Goal: Navigation & Orientation: Find specific page/section

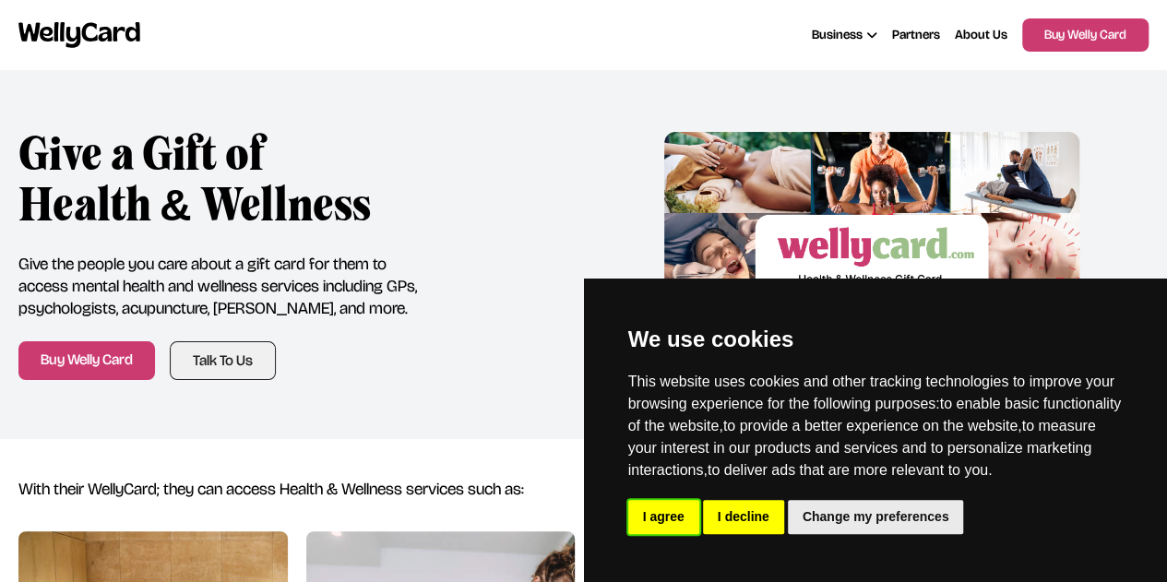
click at [687, 517] on button "I agree" at bounding box center [663, 517] width 71 height 34
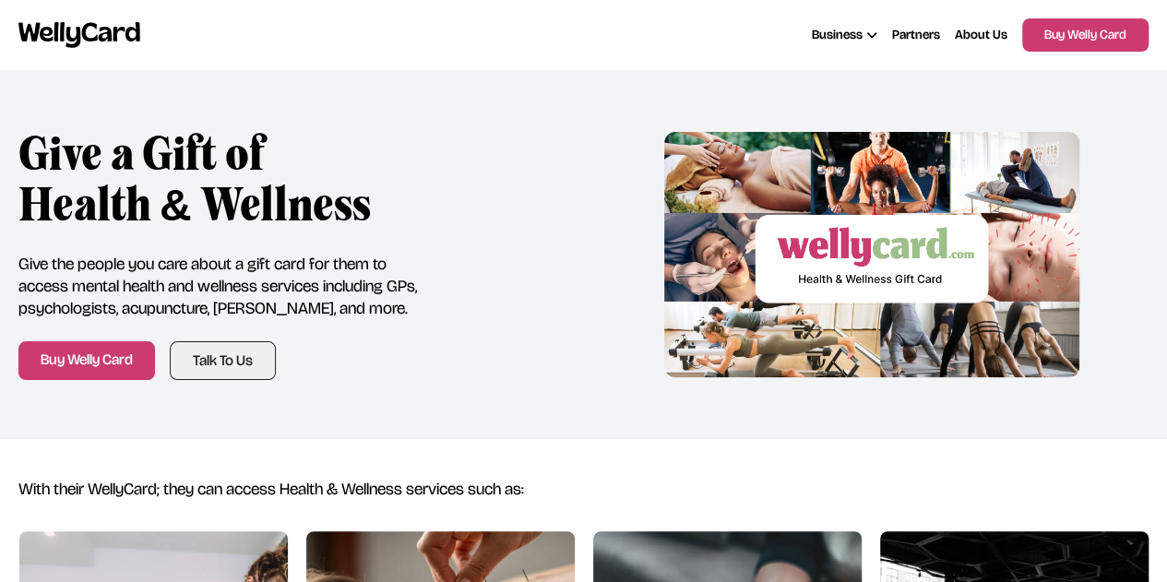
click at [893, 38] on span "Partners" at bounding box center [916, 35] width 48 height 18
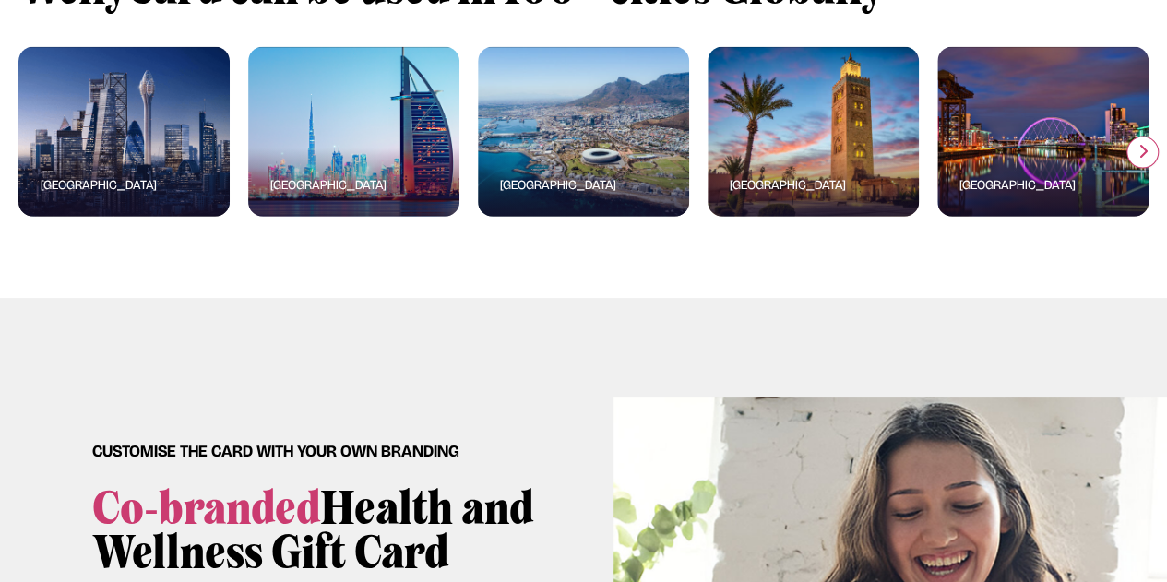
scroll to position [2029, 0]
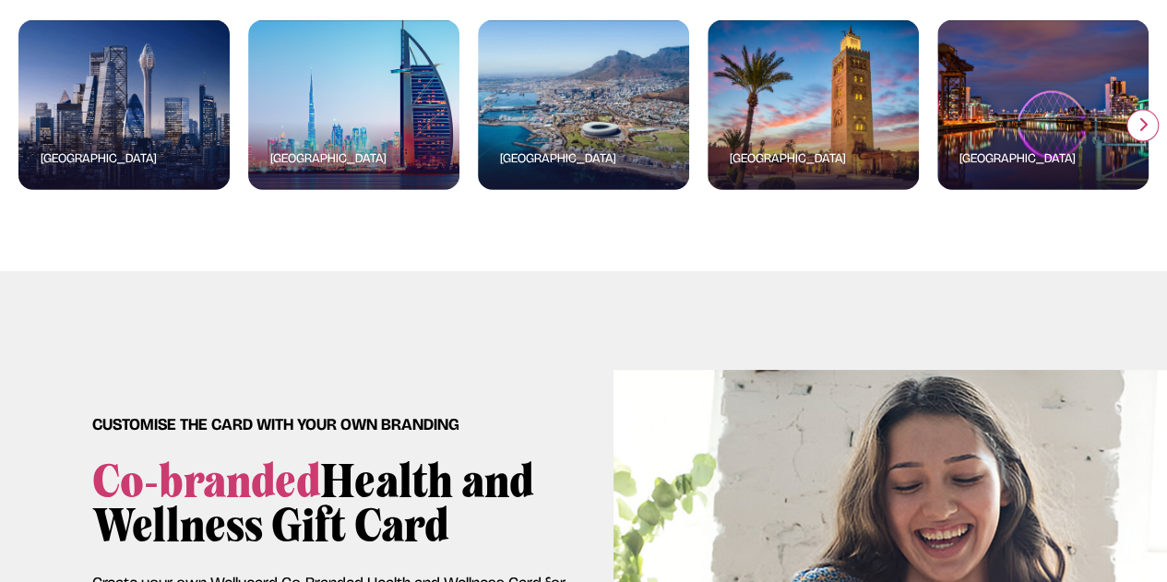
click at [1139, 132] on icon "button" at bounding box center [1142, 124] width 11 height 15
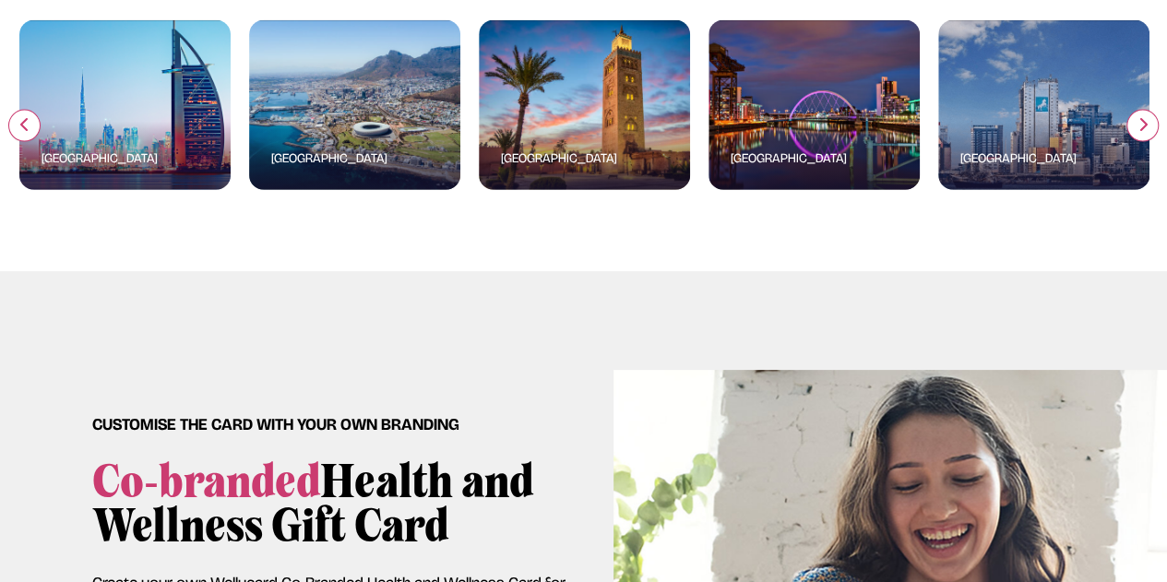
click at [1139, 132] on icon "button" at bounding box center [1142, 124] width 11 height 15
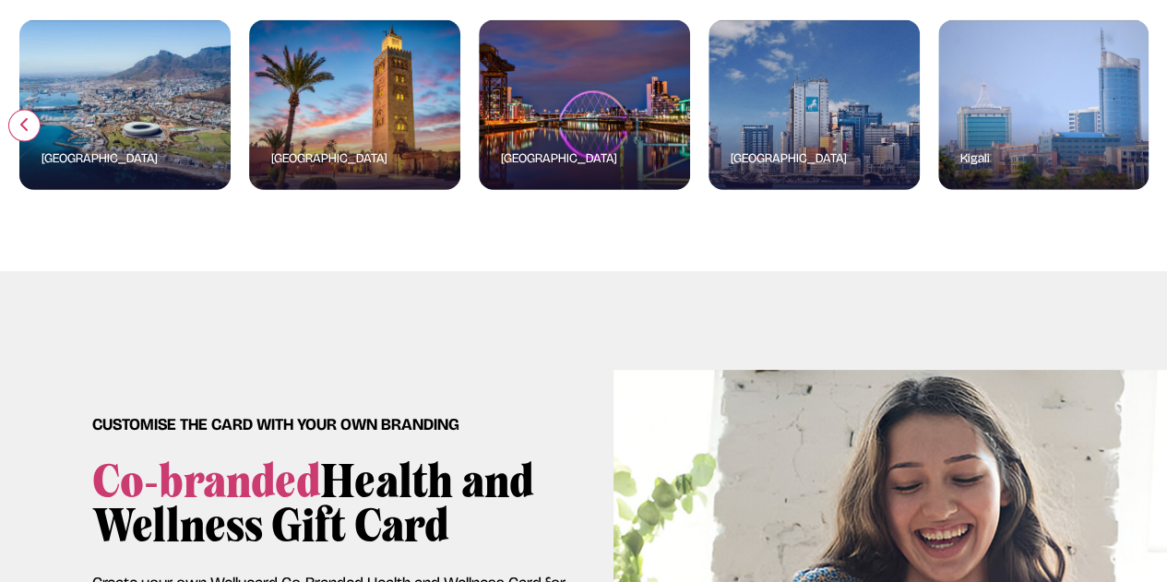
click at [1139, 132] on icon "button" at bounding box center [1142, 124] width 11 height 15
click at [22, 132] on icon "button" at bounding box center [24, 124] width 11 height 15
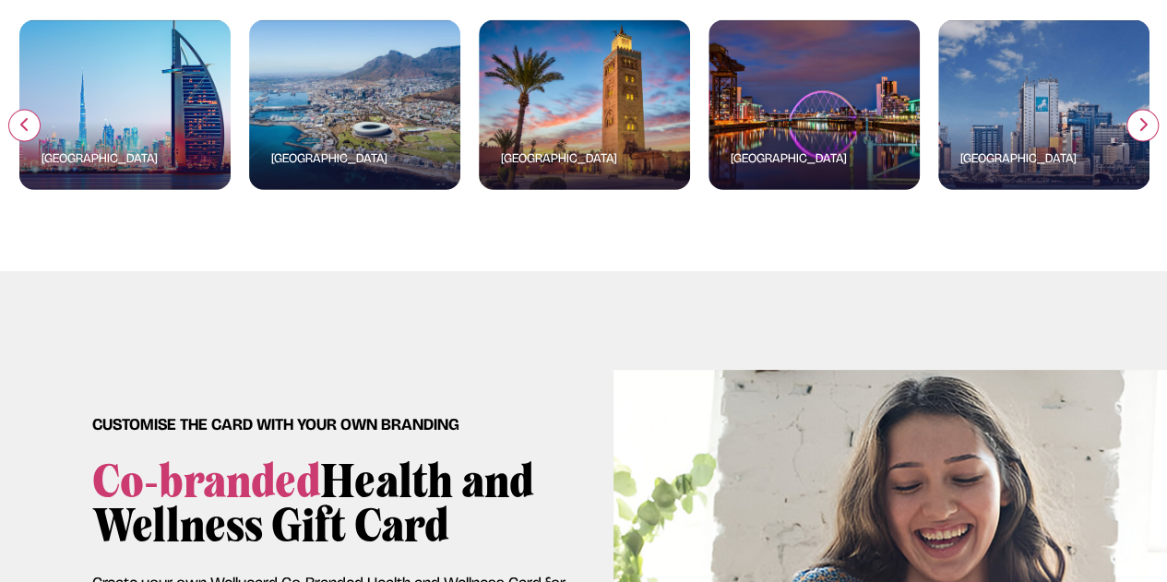
click at [22, 132] on icon "button" at bounding box center [24, 124] width 11 height 15
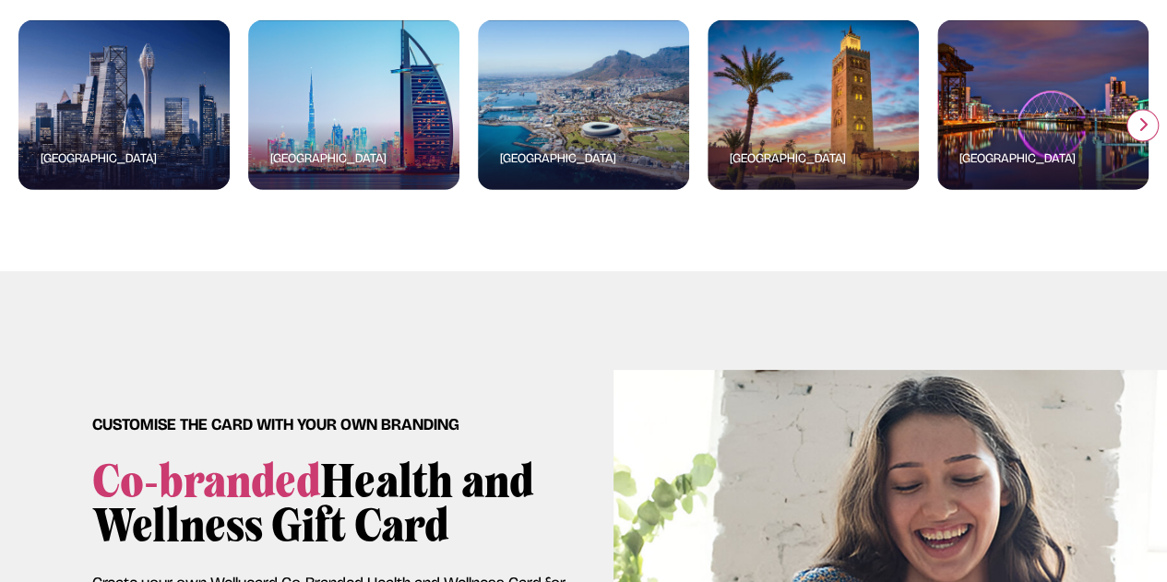
click at [22, 132] on icon "button" at bounding box center [24, 124] width 11 height 15
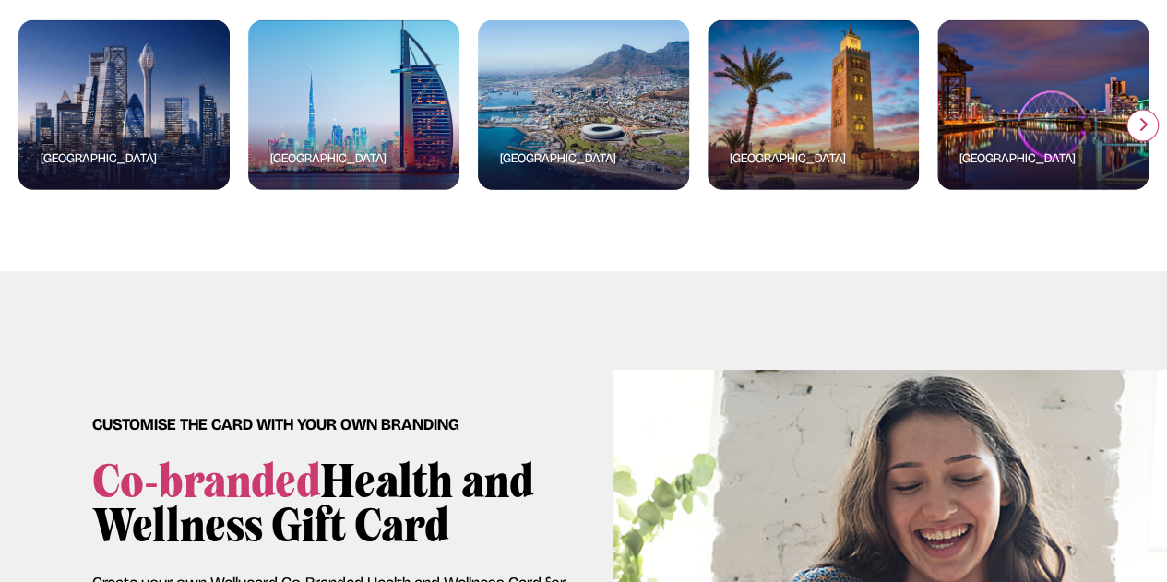
click at [596, 189] on div "Placeholder" at bounding box center [583, 121] width 211 height 136
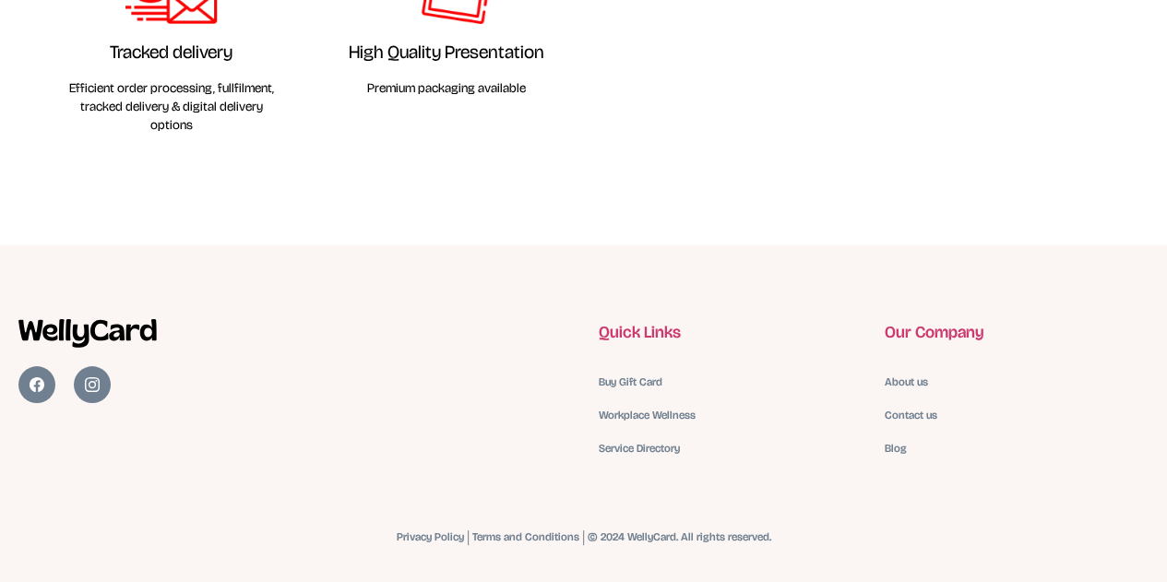
scroll to position [2075, 0]
click at [673, 450] on link "Service Directory" at bounding box center [639, 448] width 81 height 15
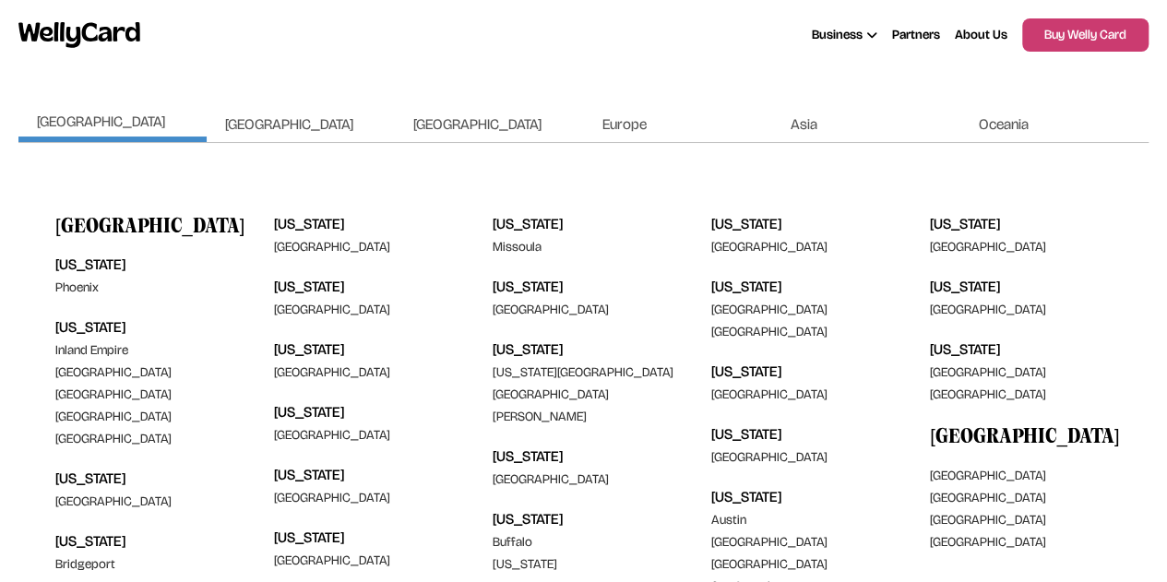
click at [64, 121] on span "[GEOGRAPHIC_DATA]" at bounding box center [101, 122] width 128 height 18
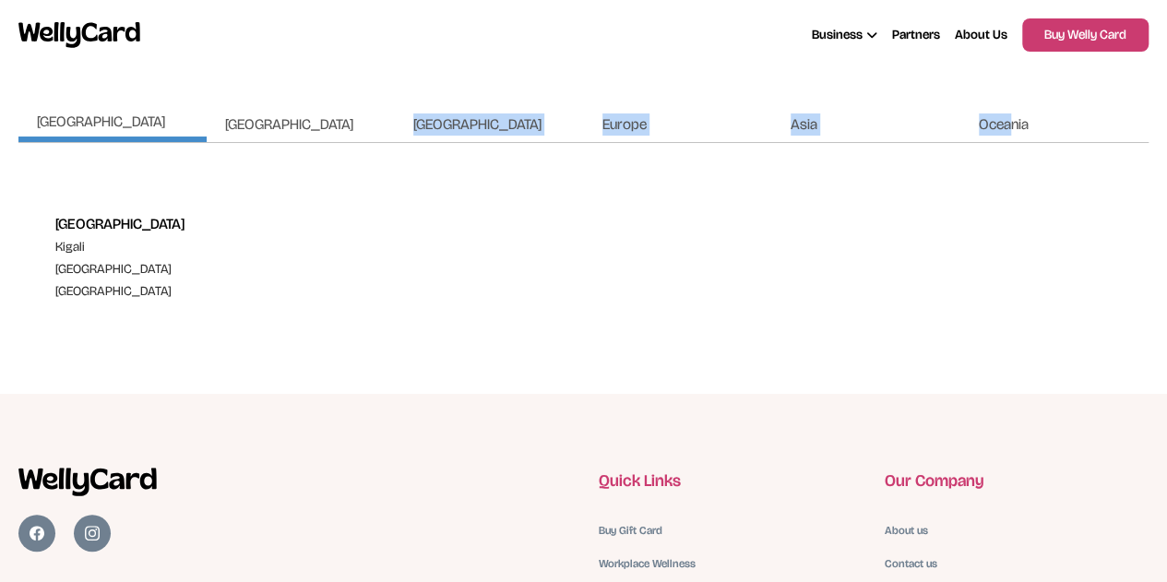
drag, startPoint x: 1012, startPoint y: 132, endPoint x: 343, endPoint y: 116, distance: 668.9
click at [343, 116] on ul "[GEOGRAPHIC_DATA] [GEOGRAPHIC_DATA] [GEOGRAPHIC_DATA] [GEOGRAPHIC_DATA] [GEOGRA…" at bounding box center [583, 125] width 1130 height 36
click at [428, 121] on span "[GEOGRAPHIC_DATA]" at bounding box center [477, 124] width 128 height 18
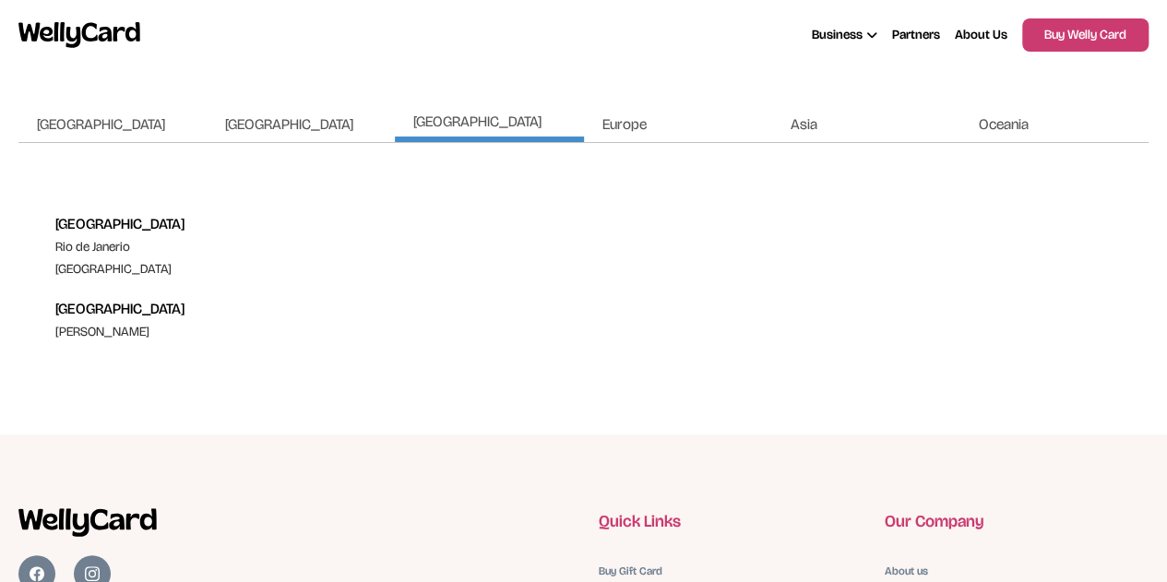
click at [1020, 126] on span "Oceania" at bounding box center [1004, 124] width 50 height 18
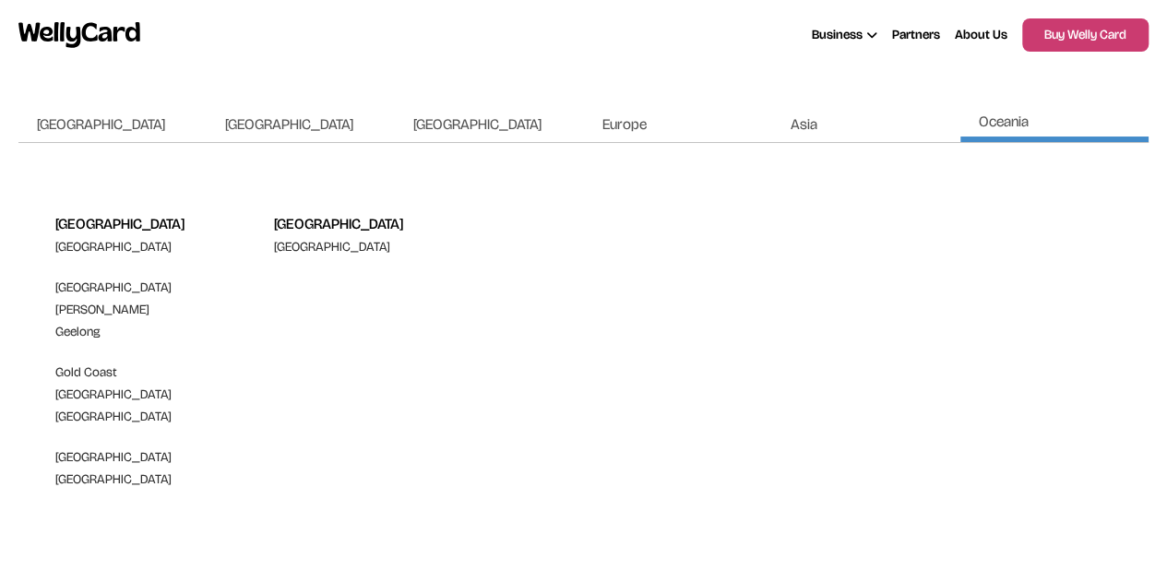
click at [817, 123] on span "Asia" at bounding box center [803, 124] width 27 height 18
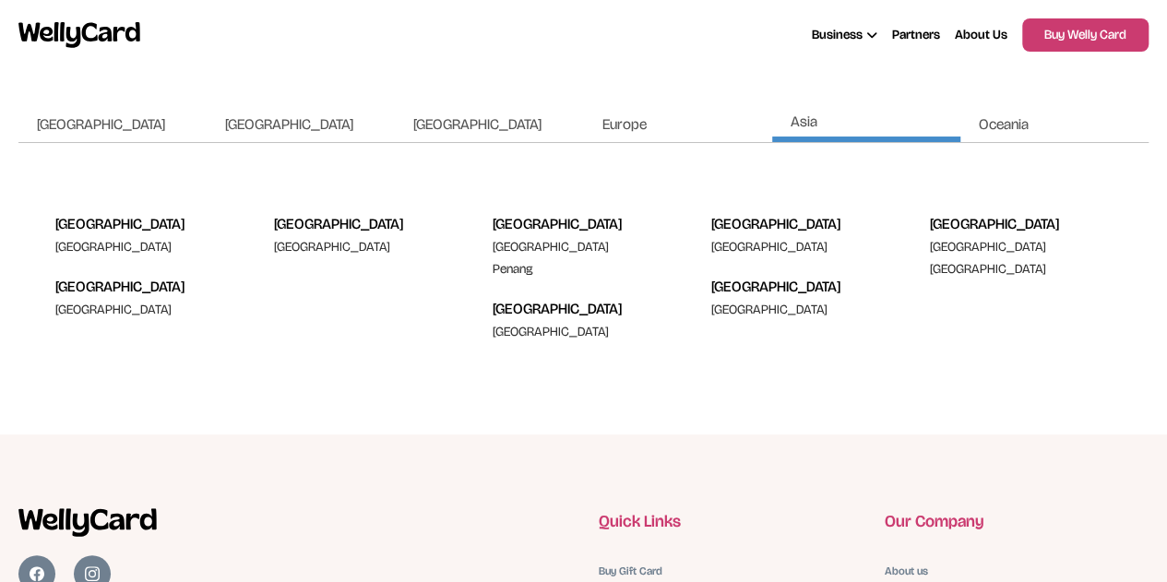
click at [603, 125] on span "Europe" at bounding box center [624, 124] width 44 height 18
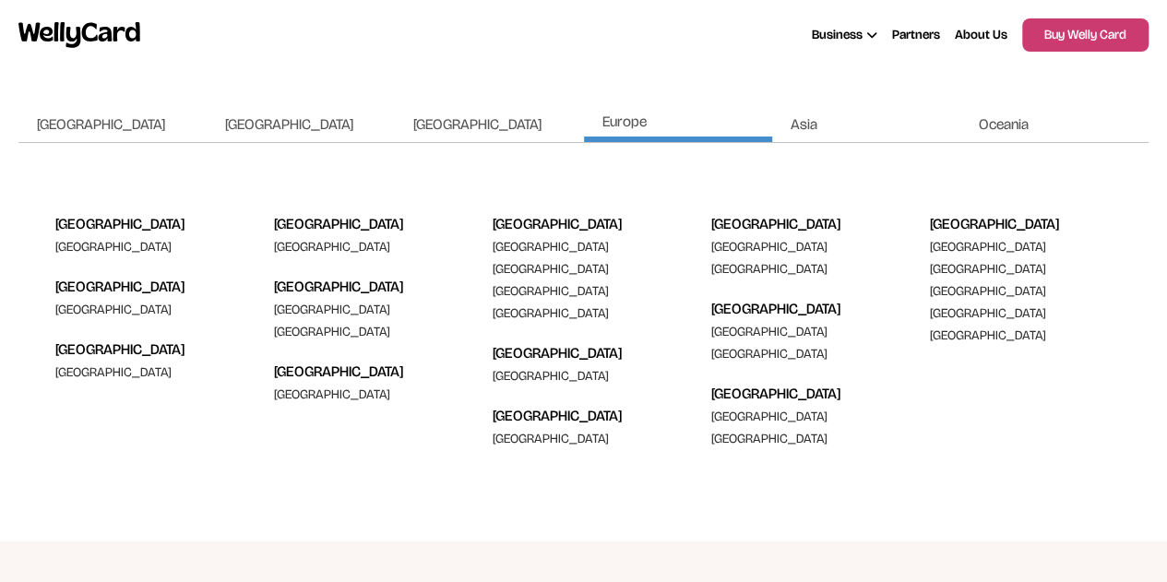
click at [57, 123] on span "[GEOGRAPHIC_DATA]" at bounding box center [101, 124] width 128 height 18
